Goal: Check status: Check status

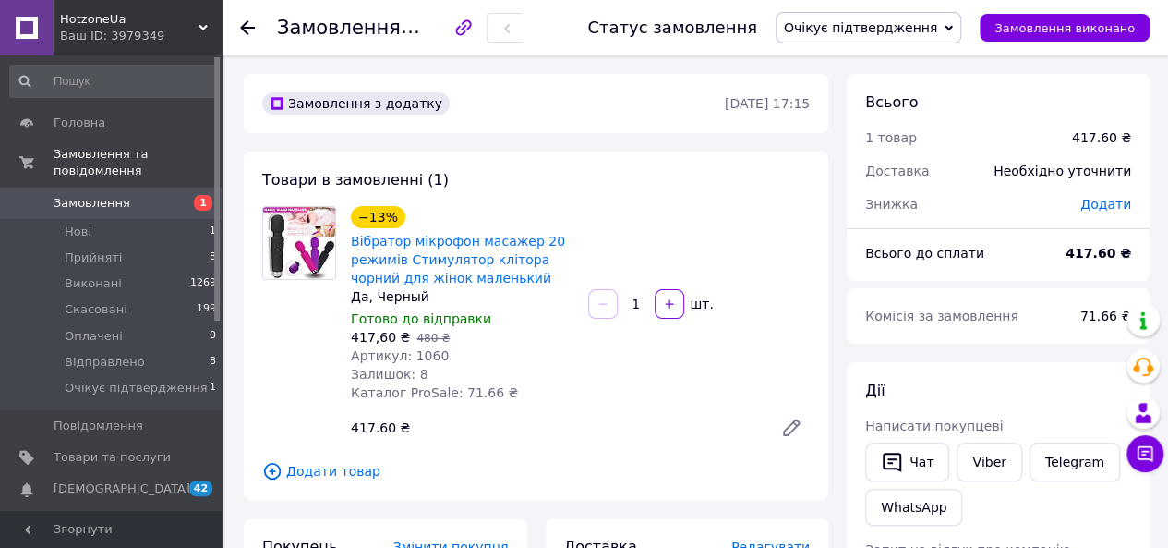
click at [251, 24] on icon at bounding box center [247, 27] width 15 height 15
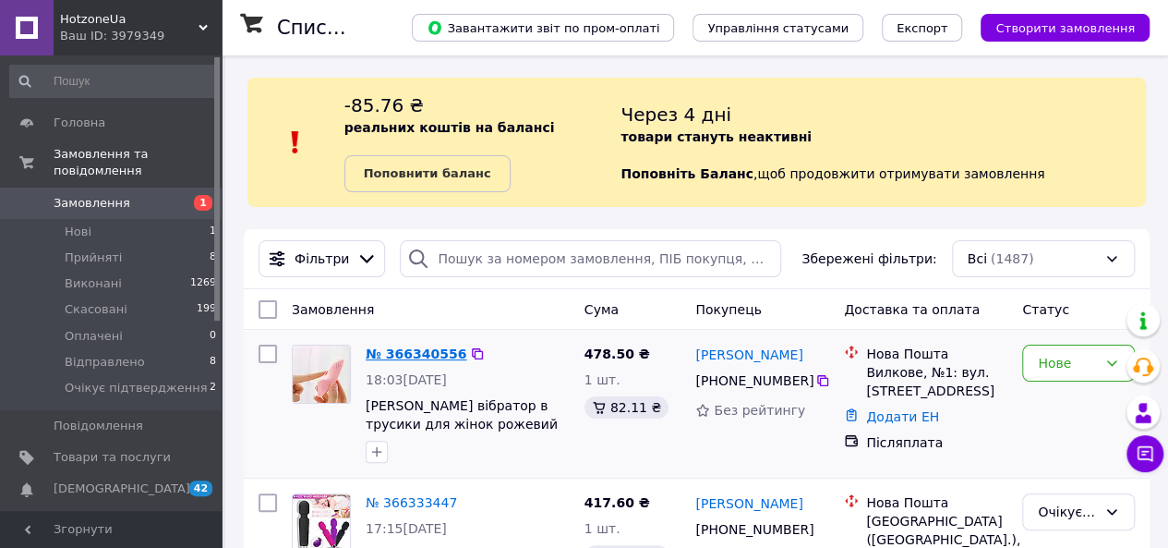
click at [422, 348] on link "№ 366340556" at bounding box center [416, 353] width 101 height 15
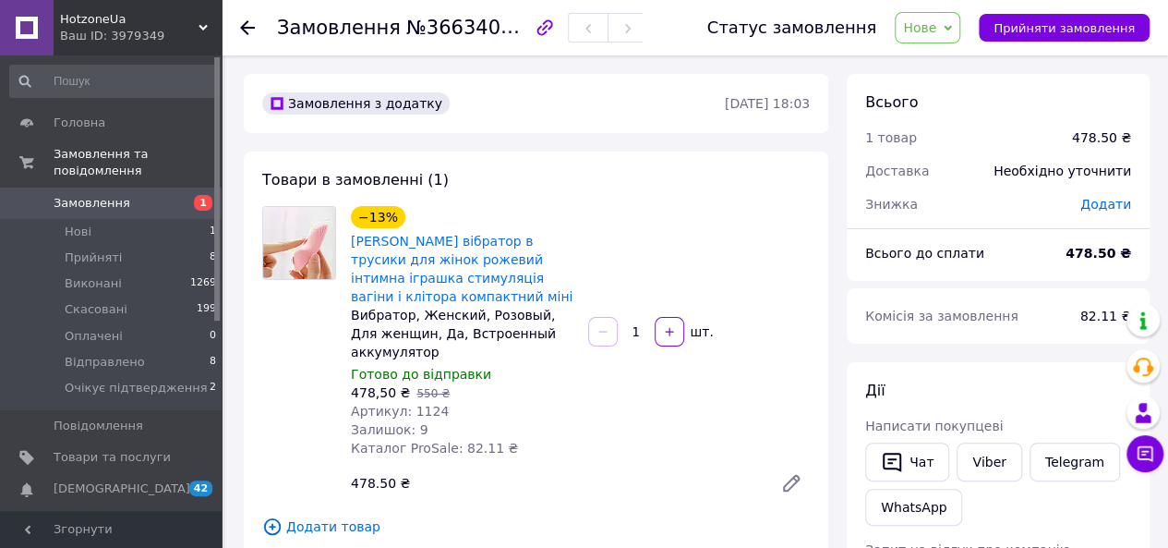
click at [935, 23] on span "Нове" at bounding box center [919, 27] width 33 height 15
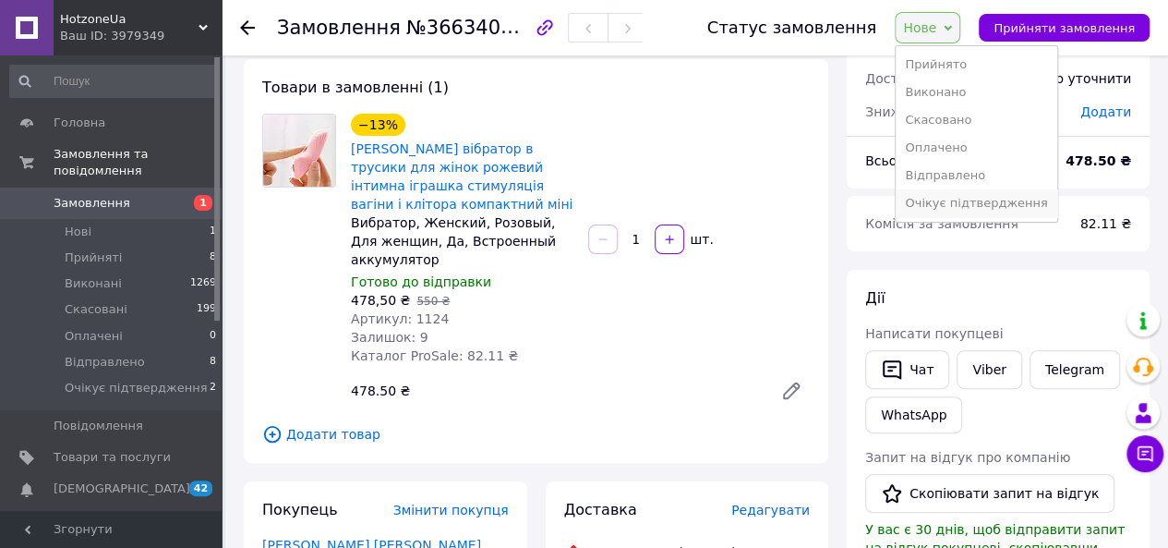
click at [963, 202] on li "Очікує підтвердження" at bounding box center [976, 203] width 161 height 28
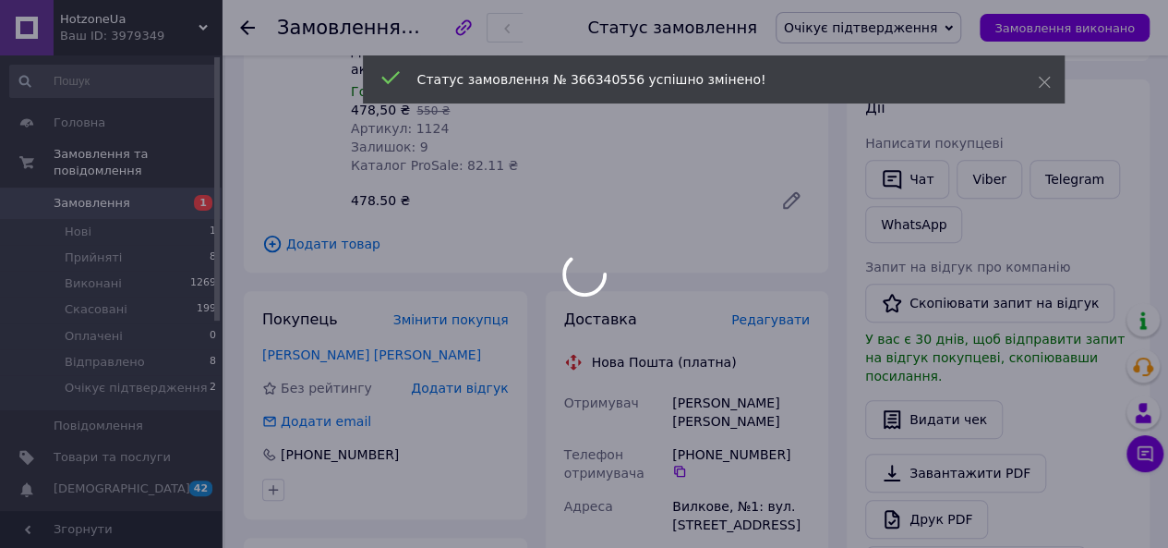
scroll to position [369, 0]
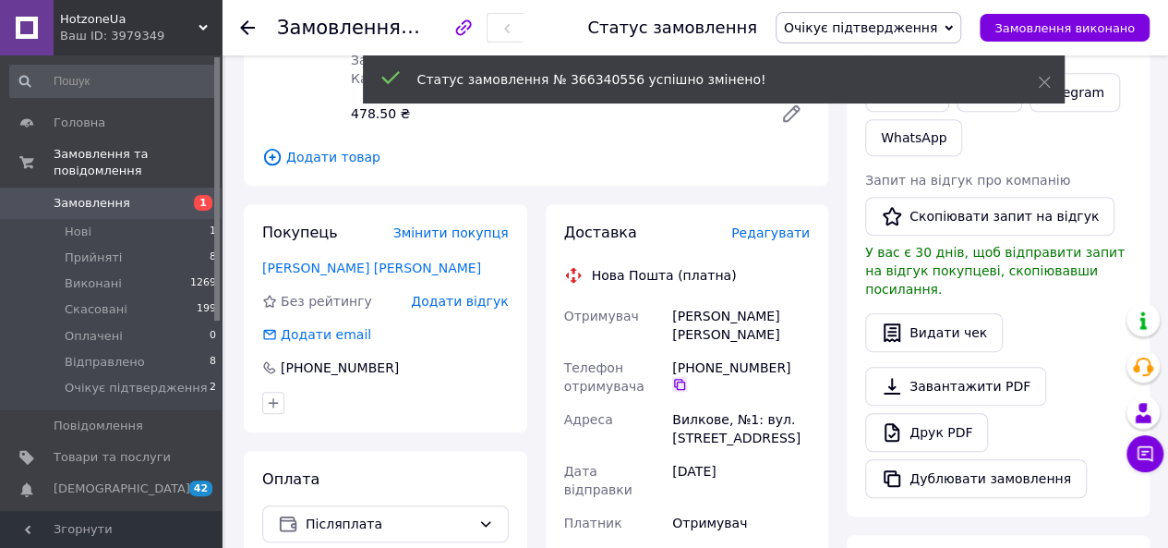
click at [687, 377] on icon at bounding box center [679, 384] width 15 height 15
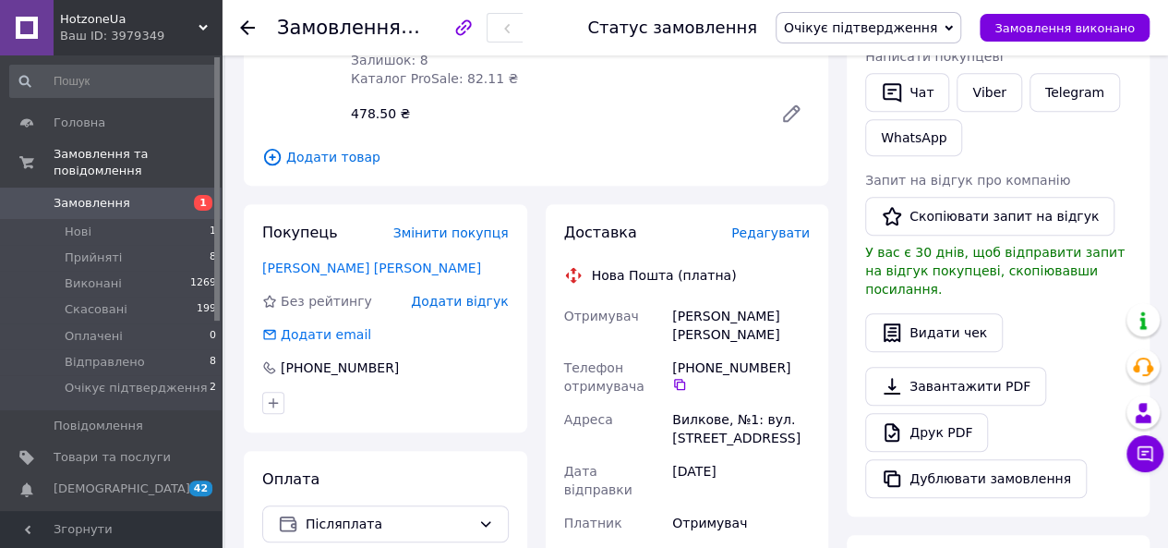
click at [249, 27] on use at bounding box center [247, 27] width 15 height 15
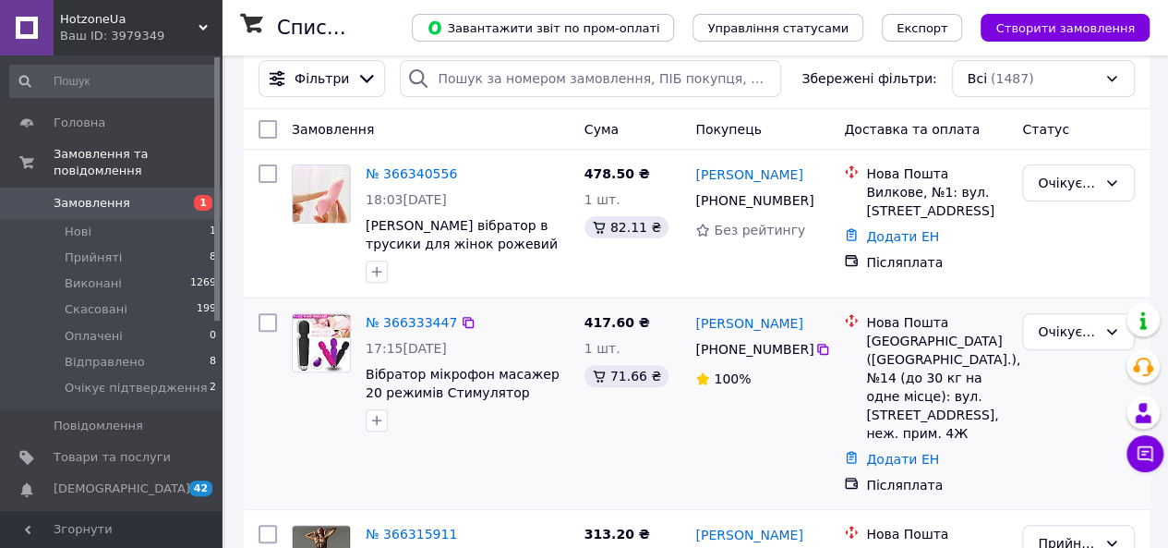
scroll to position [185, 0]
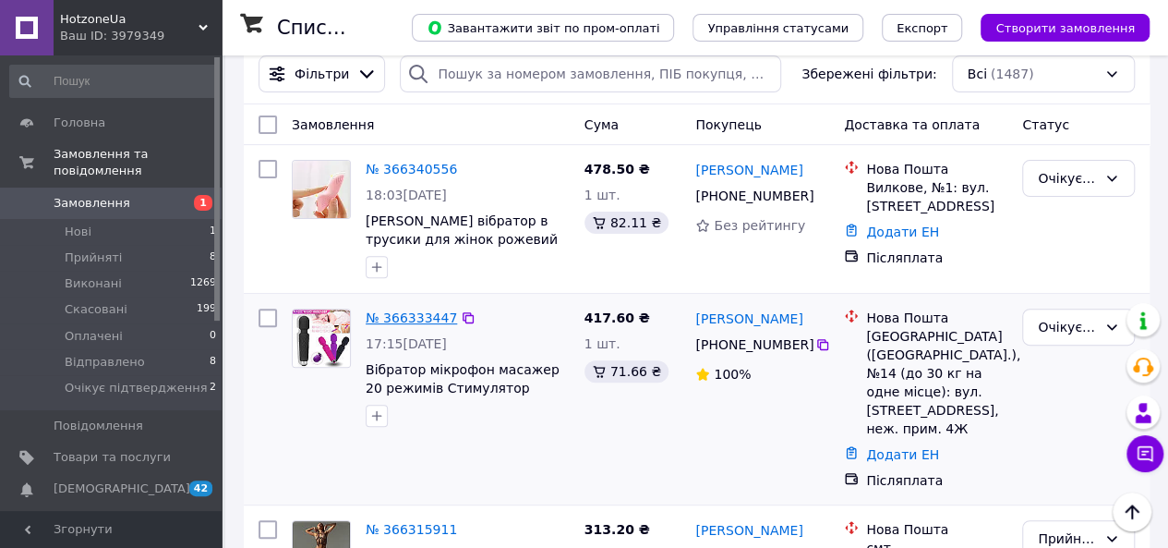
click at [399, 319] on link "№ 366333447" at bounding box center [411, 317] width 91 height 15
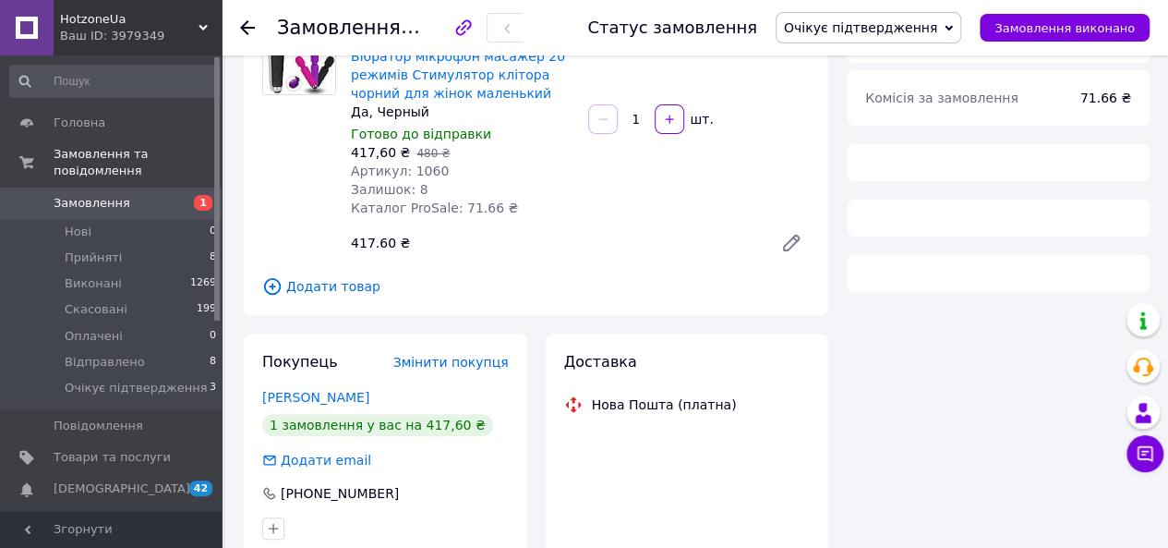
scroll to position [277, 0]
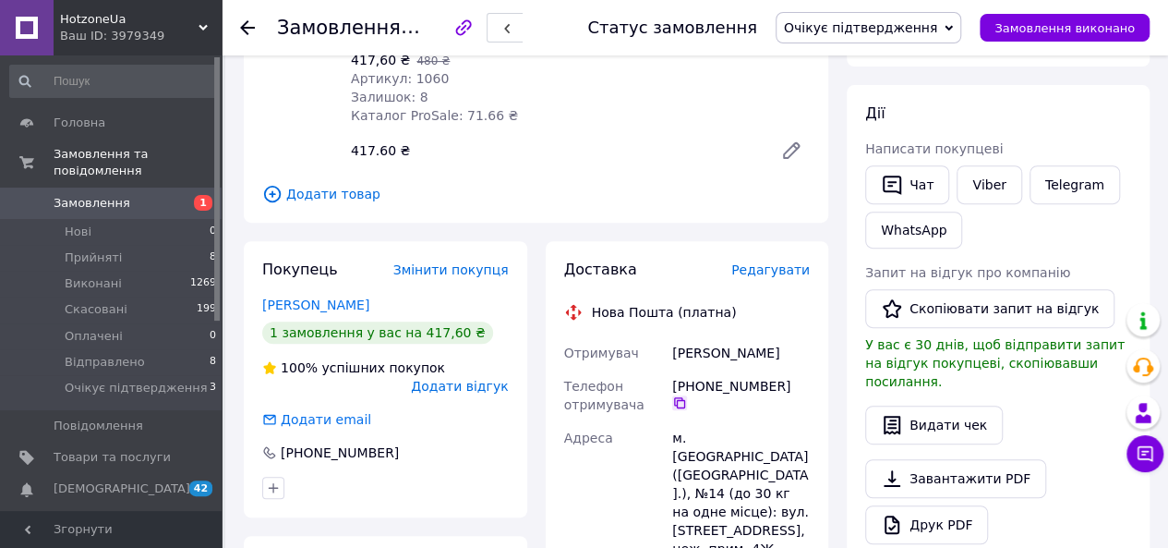
click at [687, 395] on icon at bounding box center [679, 402] width 15 height 15
